Goal: Feedback & Contribution: Contribute content

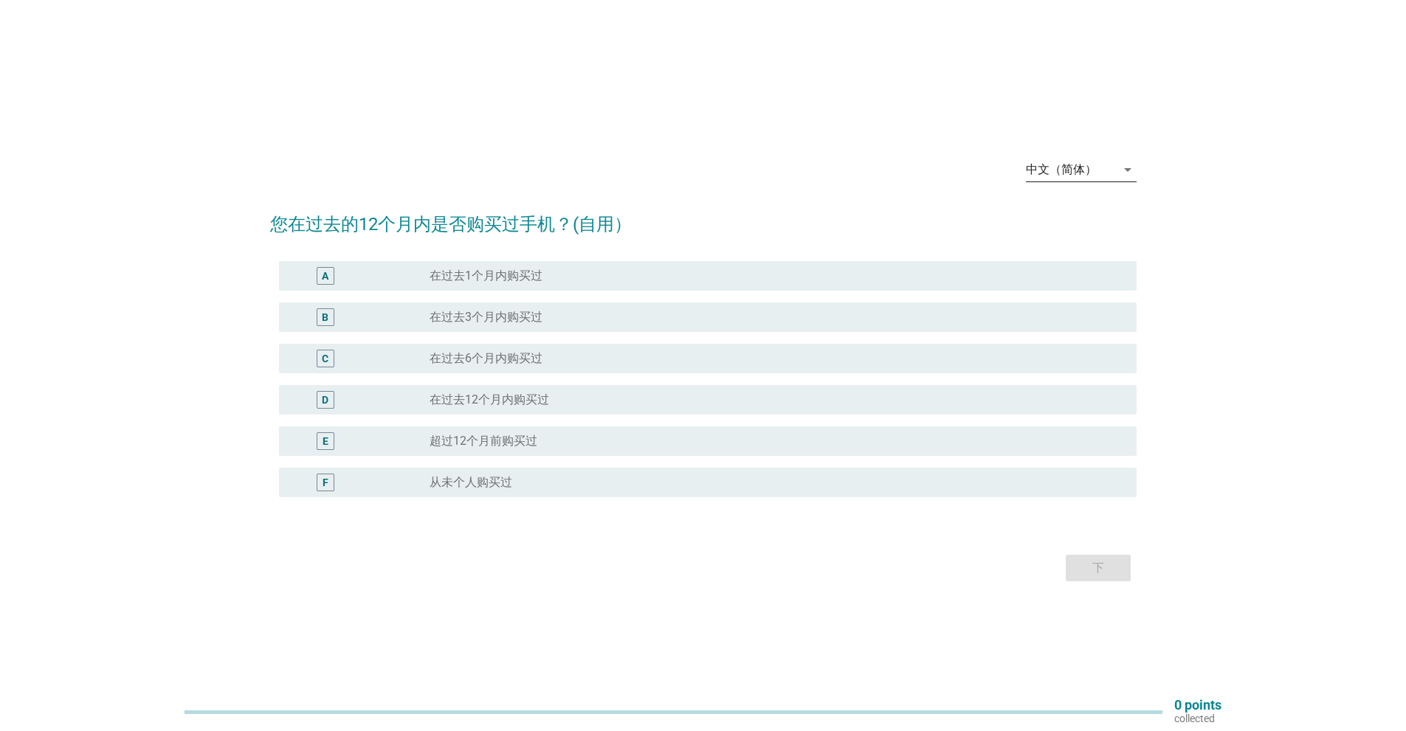
click at [1127, 173] on icon "arrow_drop_down" at bounding box center [1128, 170] width 18 height 18
click at [1069, 213] on div "Bahasa Melayu" at bounding box center [1080, 217] width 87 height 18
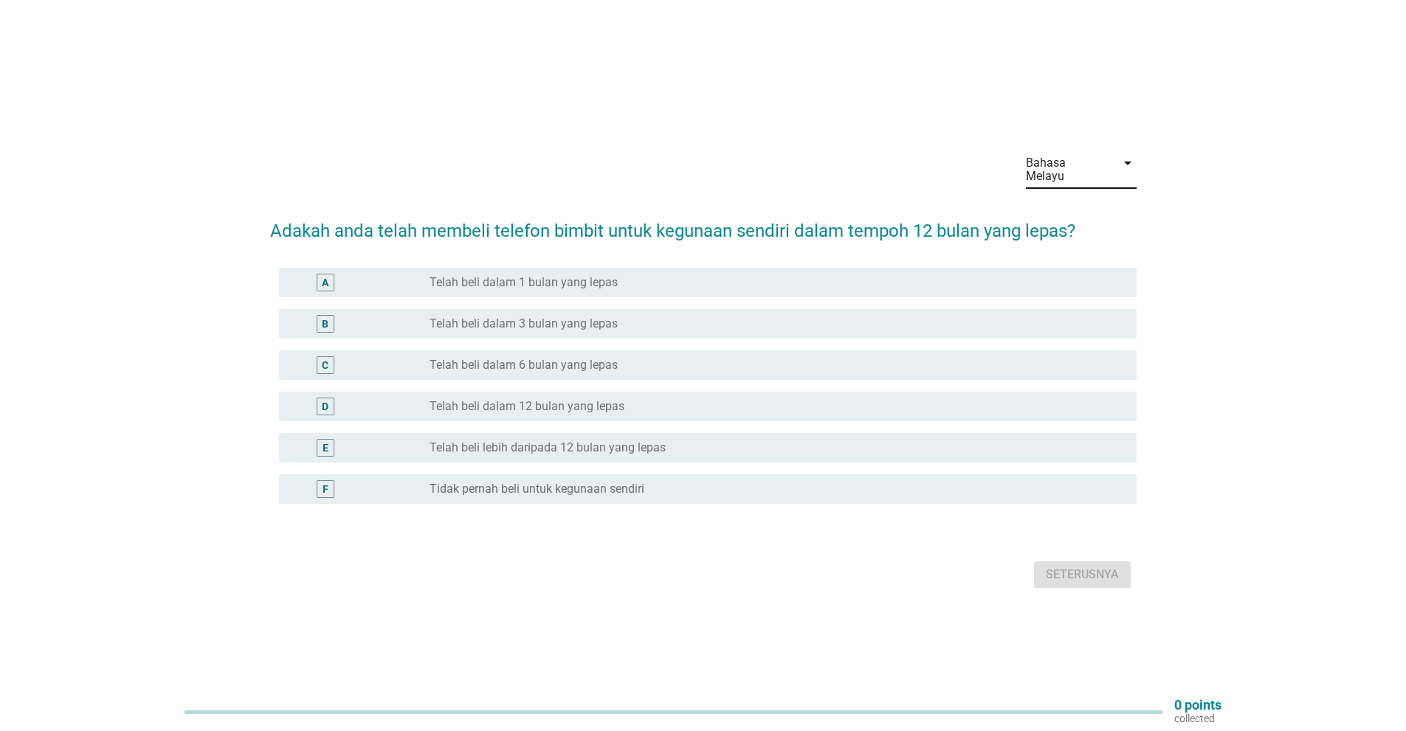
click at [557, 446] on label "Telah beli lebih daripada 12 bulan yang lepas" at bounding box center [547, 448] width 236 height 15
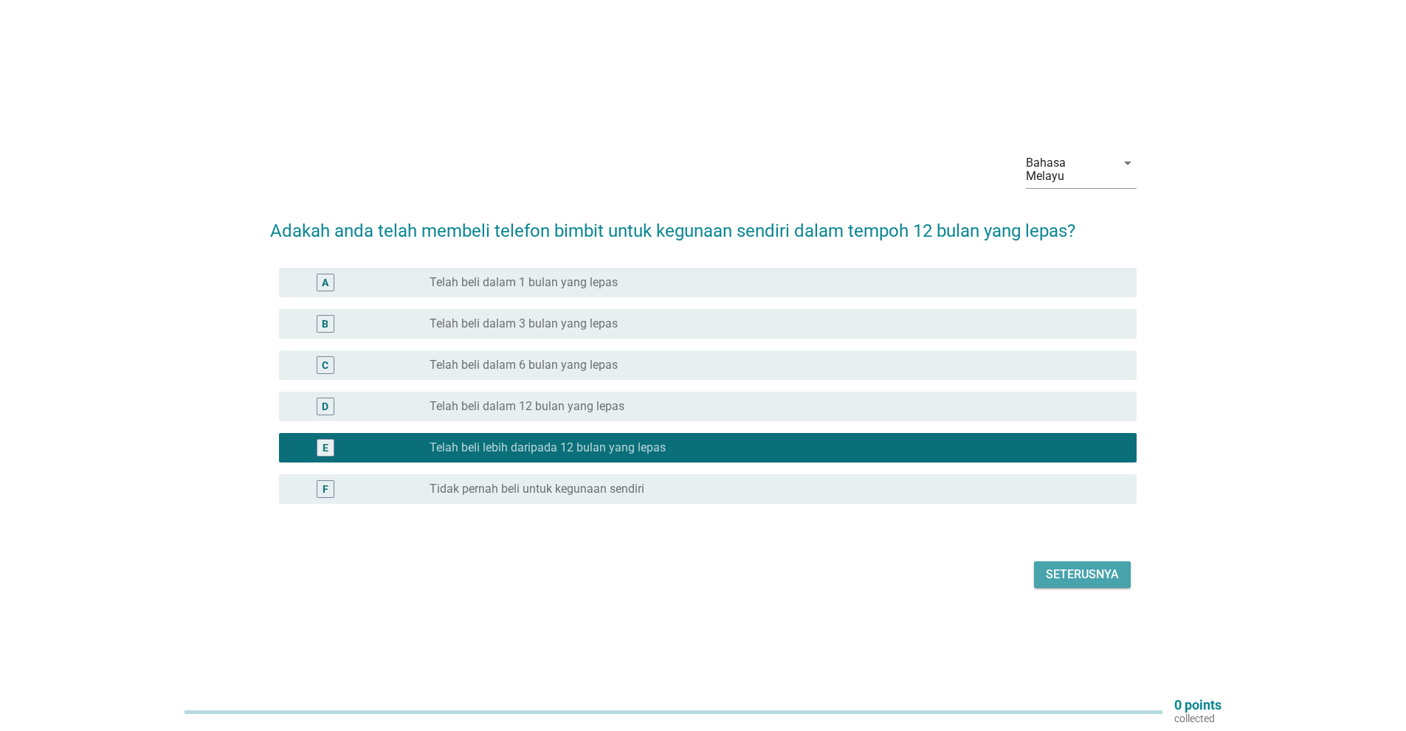
click at [1077, 576] on div "Seterusnya" at bounding box center [1082, 575] width 73 height 18
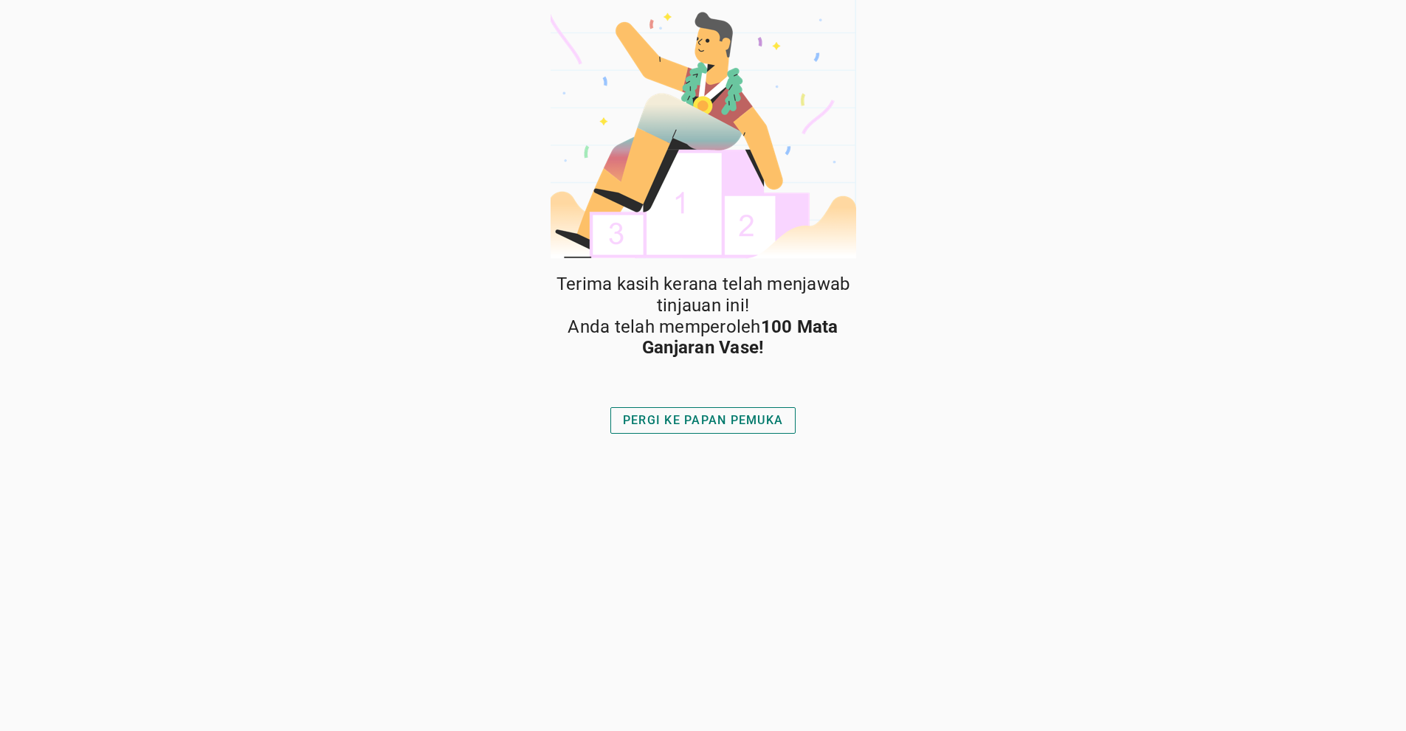
click at [700, 423] on div "PERGI KE PAPAN PEMUKA" at bounding box center [703, 421] width 160 height 18
